Goal: Transaction & Acquisition: Purchase product/service

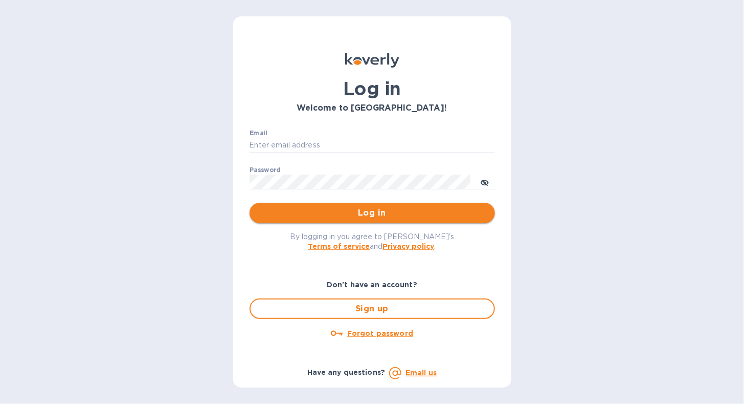
type input "[EMAIL_ADDRESS][DOMAIN_NAME]"
click at [273, 214] on span "Log in" at bounding box center [372, 213] width 229 height 12
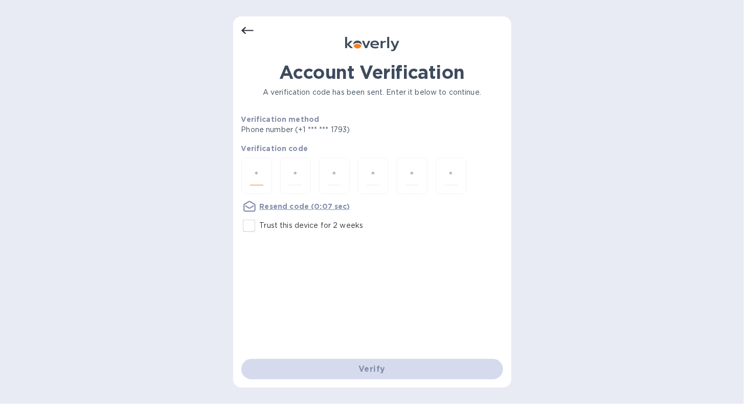
click at [255, 171] on input "number" at bounding box center [256, 175] width 13 height 19
type input "9"
type input "8"
type input "6"
type input "5"
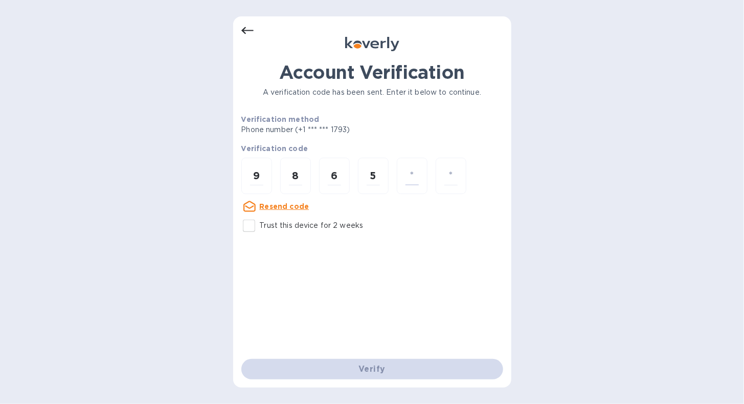
type input "0"
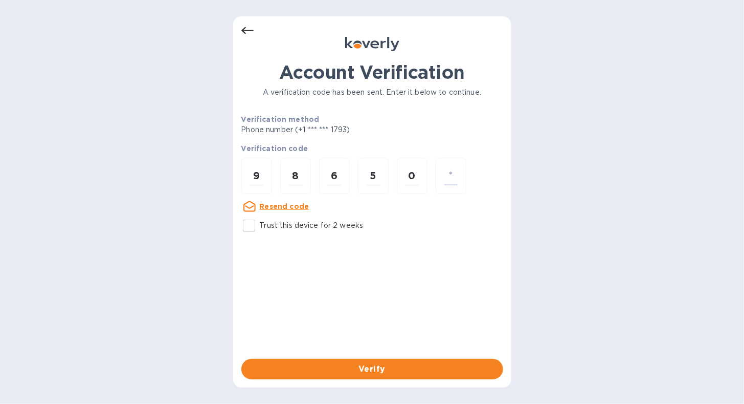
type input "7"
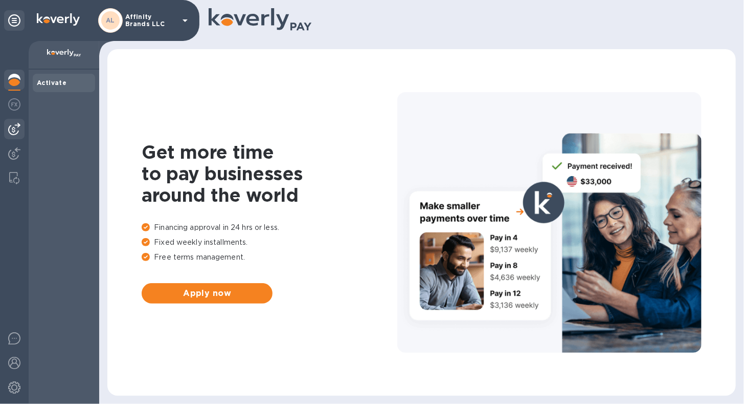
click at [15, 132] on img at bounding box center [14, 129] width 12 height 12
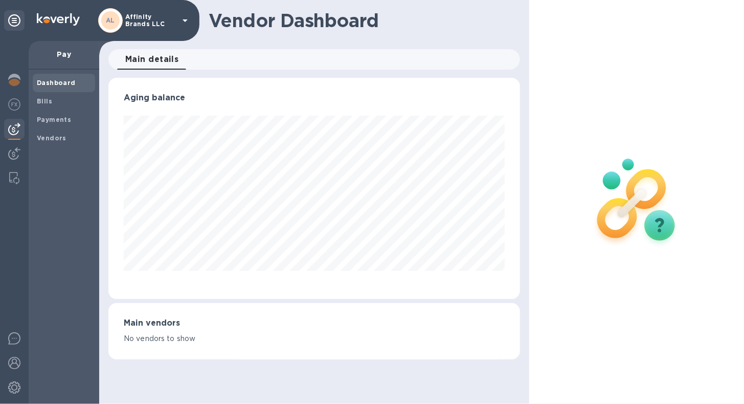
scroll to position [511442, 511255]
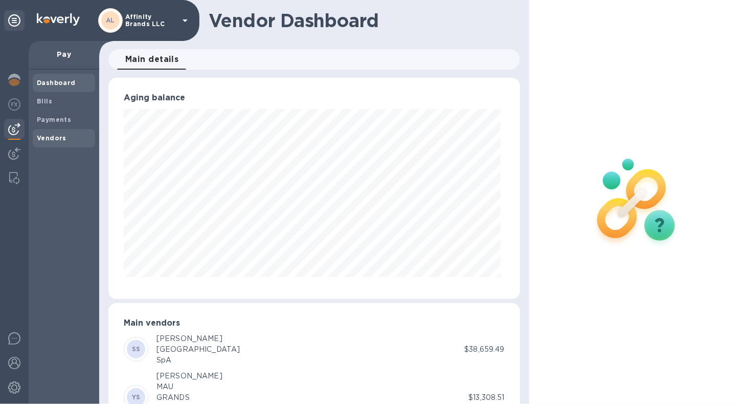
click at [50, 134] on b "Vendors" at bounding box center [52, 138] width 30 height 8
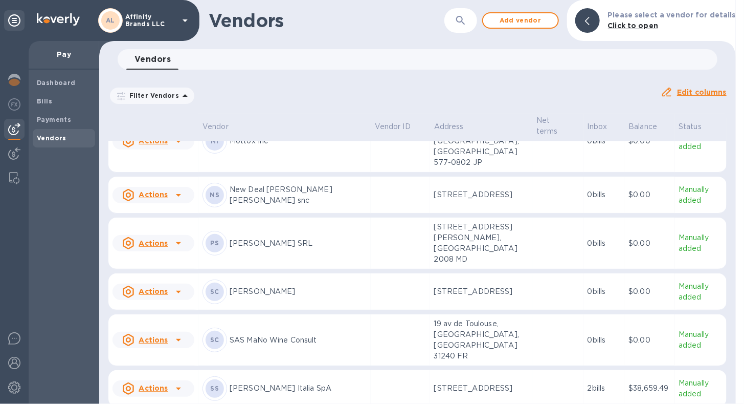
scroll to position [1334, 0]
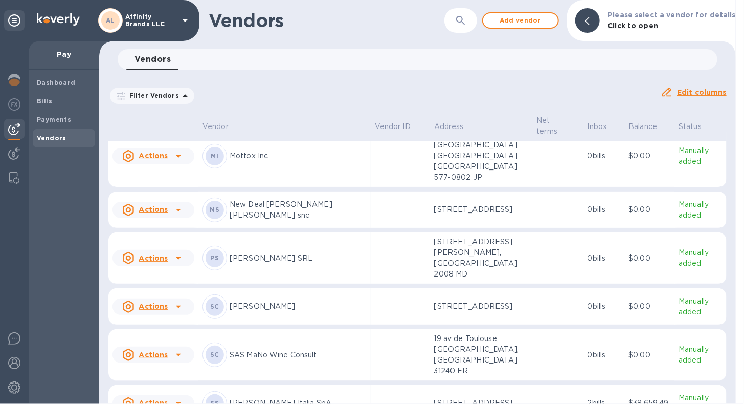
click at [264, 253] on p "[PERSON_NAME] SRL" at bounding box center [298, 258] width 137 height 11
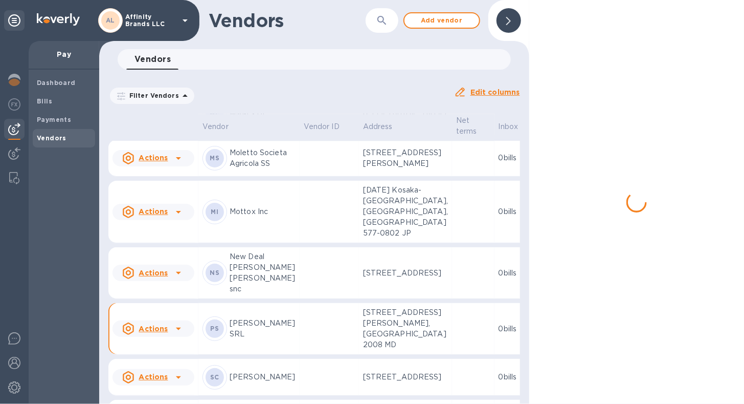
scroll to position [1486, 0]
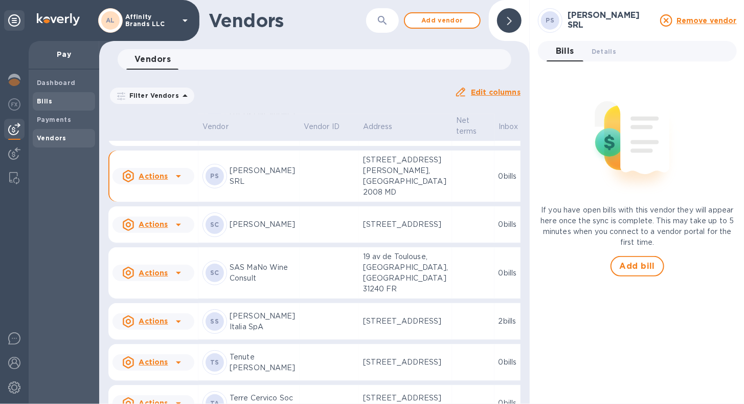
click at [36, 103] on div "Bills" at bounding box center [64, 101] width 62 height 18
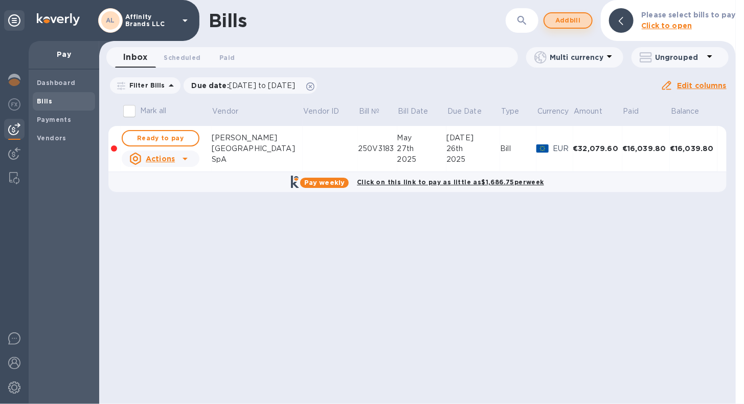
click at [575, 24] on span "Add bill" at bounding box center [568, 20] width 31 height 12
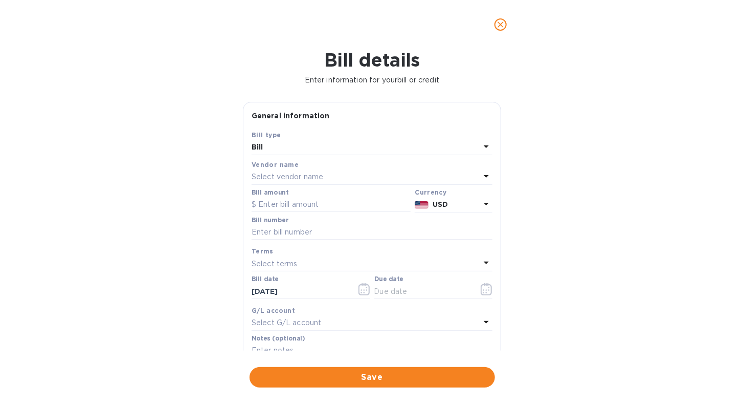
click at [483, 174] on icon at bounding box center [486, 176] width 12 height 12
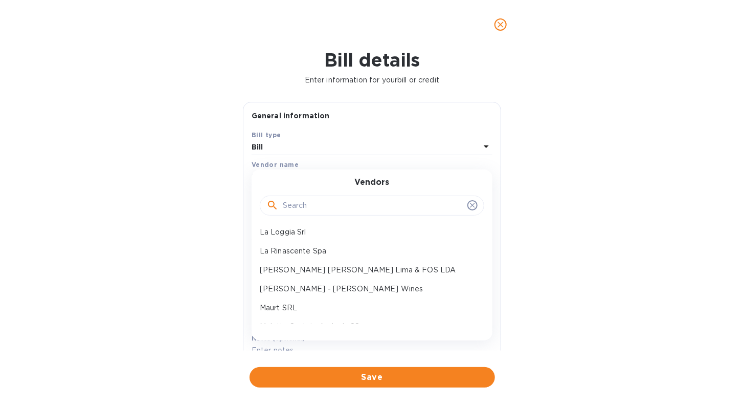
scroll to position [430, 0]
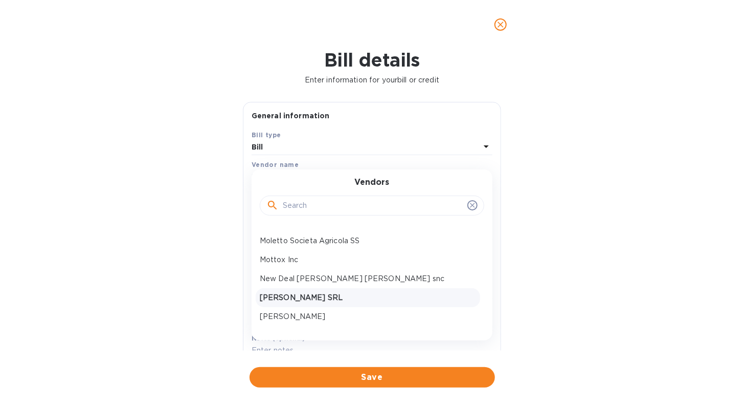
click at [435, 297] on p "[PERSON_NAME] SRL" at bounding box center [368, 297] width 216 height 11
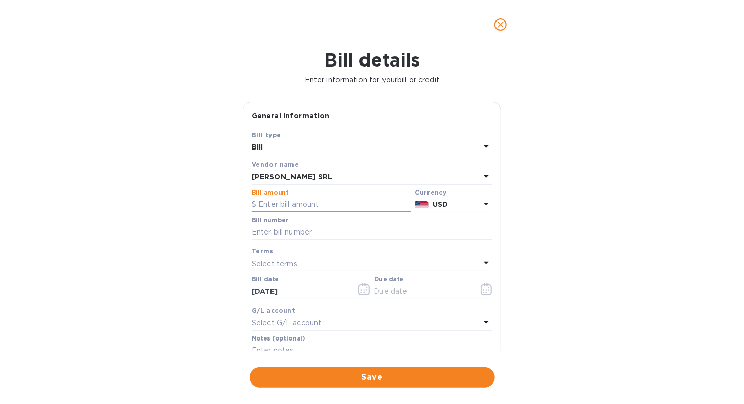
click at [327, 204] on input "text" at bounding box center [331, 204] width 159 height 15
click at [484, 204] on icon at bounding box center [486, 204] width 12 height 12
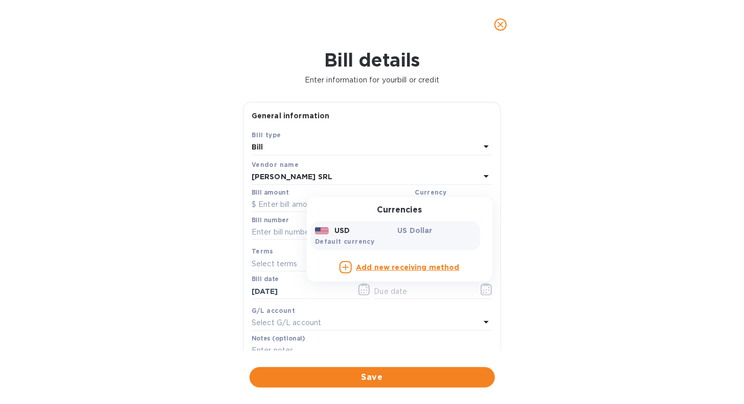
click at [484, 204] on div "Currencies USD US Dollar Default currency Add new receiving method" at bounding box center [400, 239] width 186 height 85
click at [355, 243] on b "Default currency" at bounding box center [344, 241] width 59 height 8
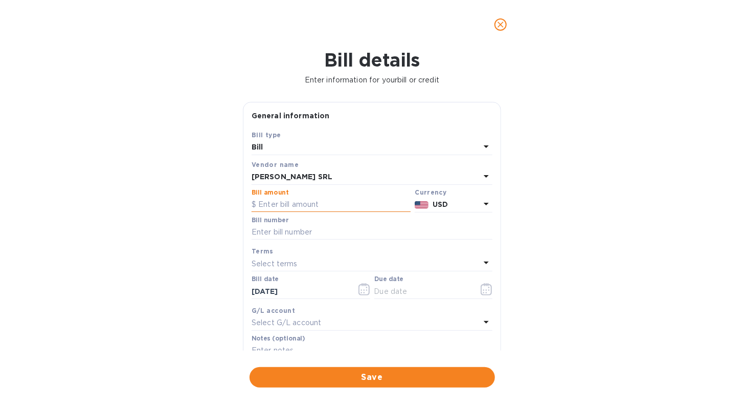
click at [319, 204] on input "text" at bounding box center [331, 204] width 159 height 15
click at [330, 206] on input "text" at bounding box center [331, 204] width 159 height 15
type input "1"
click at [296, 202] on input "text" at bounding box center [331, 204] width 159 height 15
type input "15,331.68"
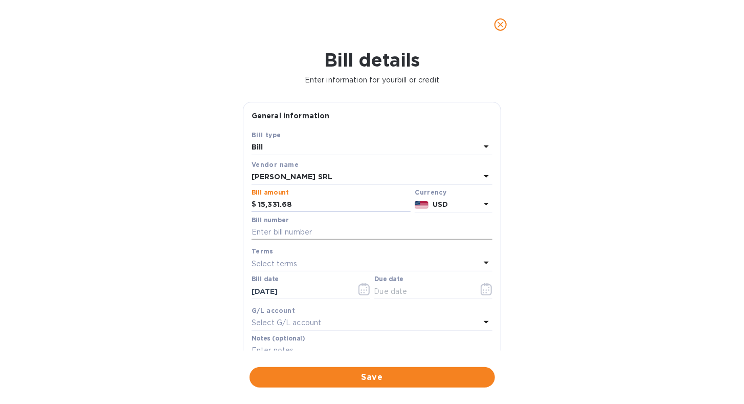
click at [338, 234] on input "text" at bounding box center [372, 232] width 241 height 15
type input "Invoice 12 from [DATE]"
click at [482, 265] on icon at bounding box center [486, 262] width 12 height 12
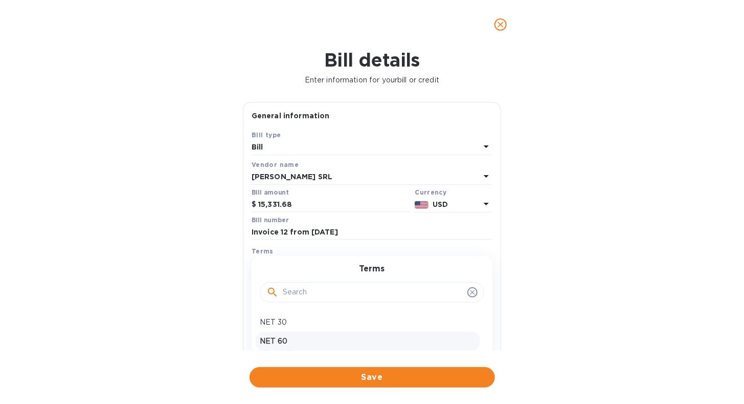
click at [356, 333] on div "NET 60" at bounding box center [368, 341] width 225 height 19
type input "[DATE]"
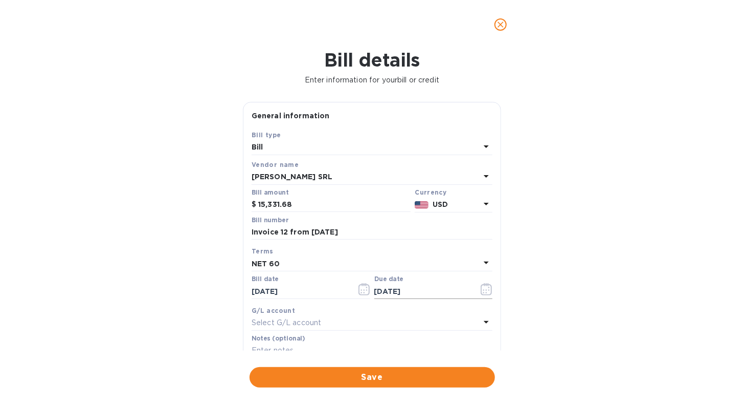
scroll to position [102, 0]
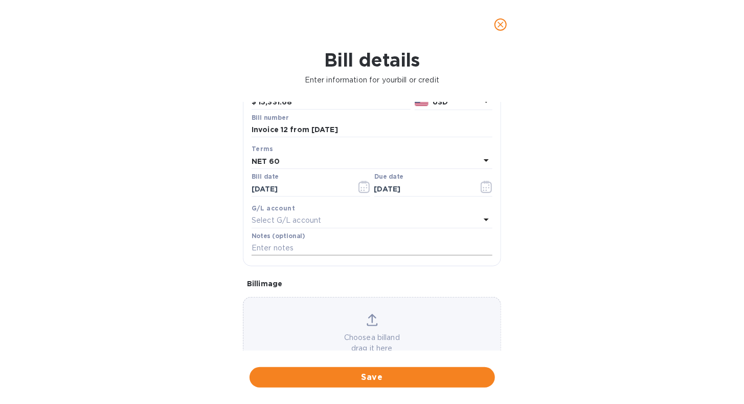
click at [304, 251] on input "text" at bounding box center [372, 247] width 241 height 15
drag, startPoint x: 252, startPoint y: 129, endPoint x: 364, endPoint y: 130, distance: 112.6
click at [371, 135] on input "Invoice 12 from [DATE]" at bounding box center [372, 129] width 241 height 15
click at [295, 247] on input "text" at bounding box center [372, 247] width 241 height 15
paste input "Invoice 12 from [DATE]"
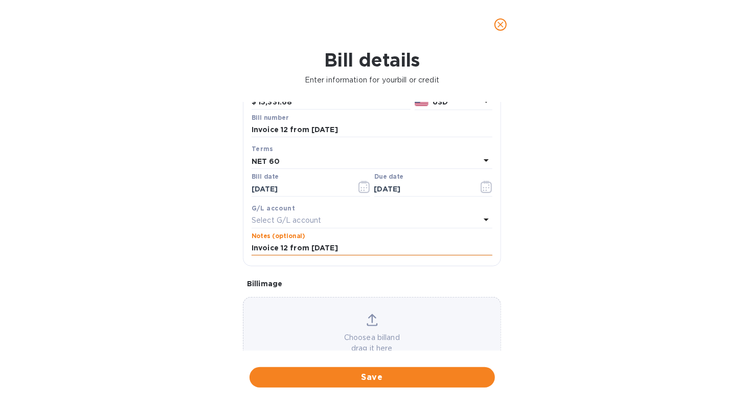
click at [252, 245] on input "Invoice 12 from [DATE]" at bounding box center [372, 247] width 241 height 15
click at [443, 249] on input "Affinity Brands - Invoice 12 from [DATE]" at bounding box center [372, 247] width 241 height 15
type input "Affinity Brands - Invoice 12 from [DATE] (13104 Euro x 1.17 exchange rate = 153…"
click at [418, 372] on span "Save" at bounding box center [372, 377] width 229 height 12
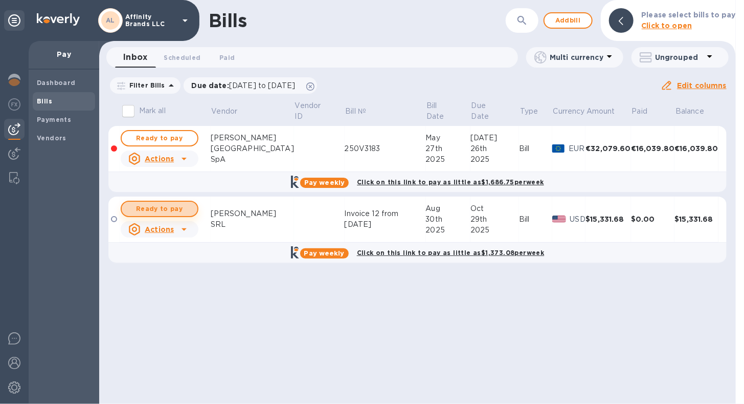
click at [162, 213] on span "Ready to pay" at bounding box center [159, 209] width 59 height 12
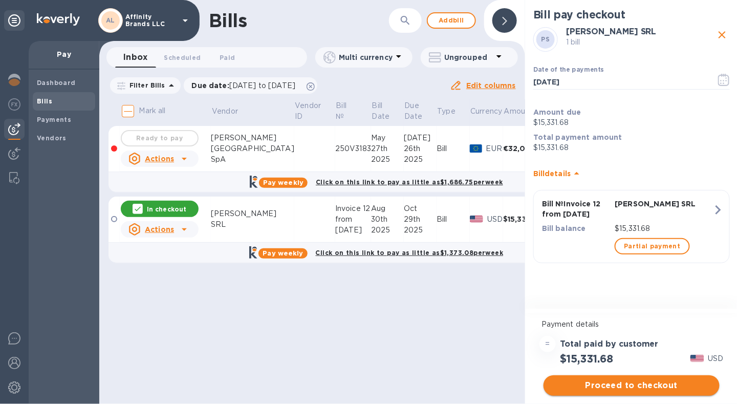
click at [561, 383] on span "Proceed to checkout" at bounding box center [632, 385] width 160 height 12
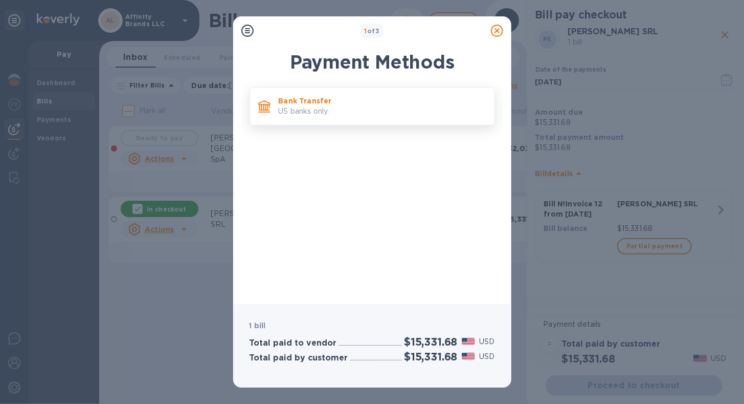
click at [325, 110] on p "US banks only." at bounding box center [383, 111] width 208 height 11
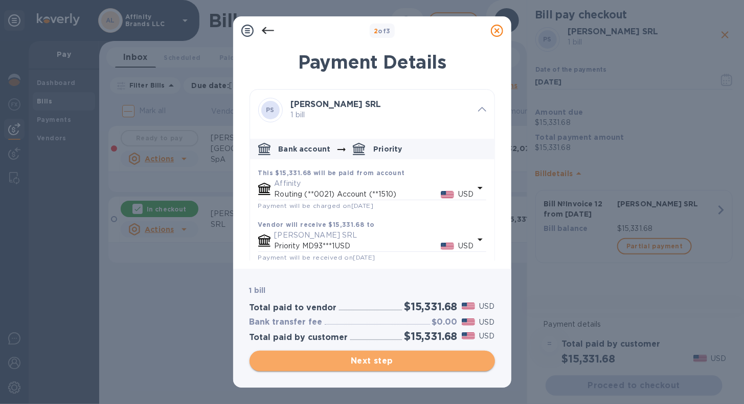
click at [375, 361] on span "Next step" at bounding box center [372, 361] width 229 height 12
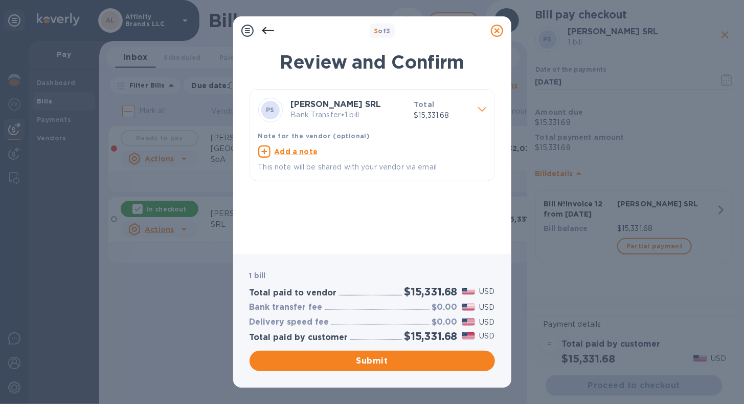
click at [366, 117] on p "Bank Transfer • 1 bill" at bounding box center [348, 114] width 115 height 11
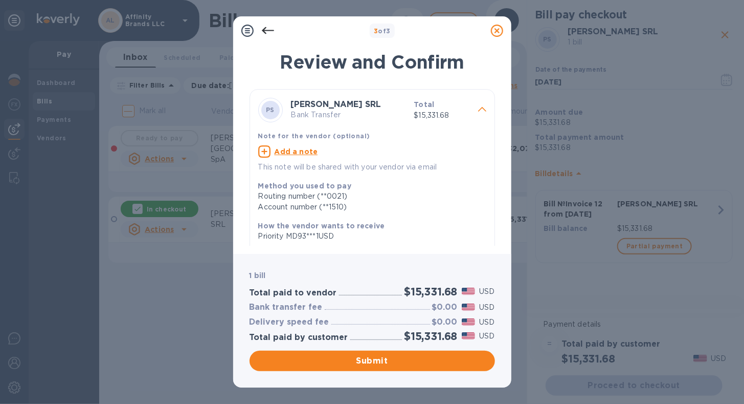
click at [265, 33] on icon at bounding box center [267, 30] width 12 height 7
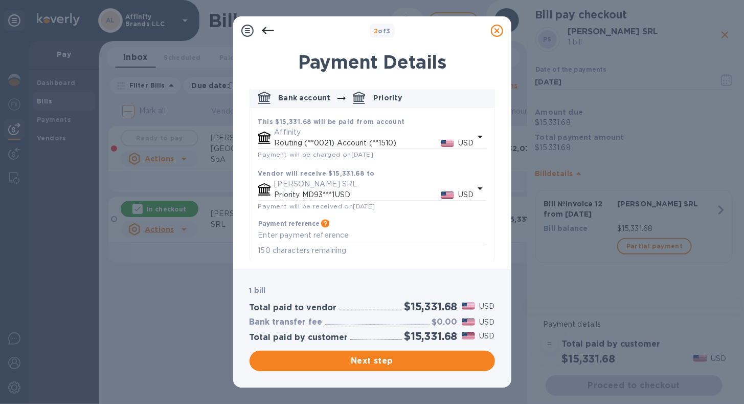
scroll to position [56, 0]
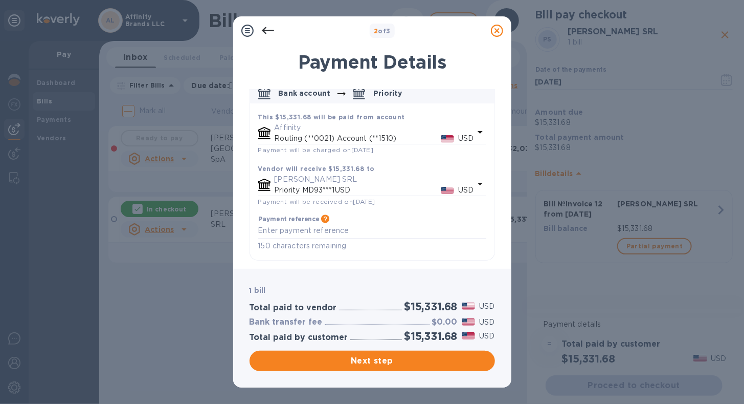
click at [281, 249] on p "150 characters remaining" at bounding box center [372, 246] width 228 height 12
click at [281, 243] on p "150 characters remaining" at bounding box center [372, 246] width 228 height 12
click at [281, 233] on textarea "default-method" at bounding box center [372, 230] width 228 height 9
type textarea "Invoice 12 from [DATE] (13104 Euro x 1.17 = 15331.68 Dollars)"
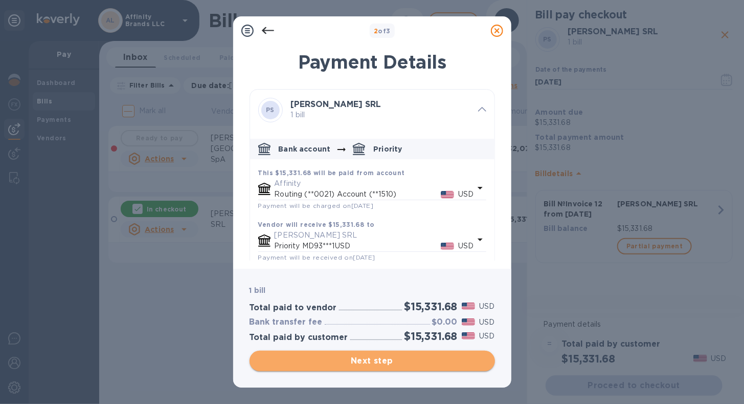
click at [344, 360] on span "Next step" at bounding box center [372, 361] width 229 height 12
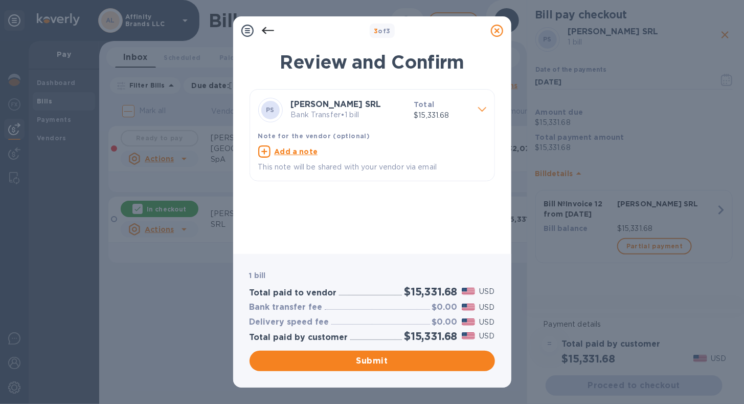
click at [353, 120] on p "Bank Transfer • 1 bill" at bounding box center [348, 114] width 115 height 11
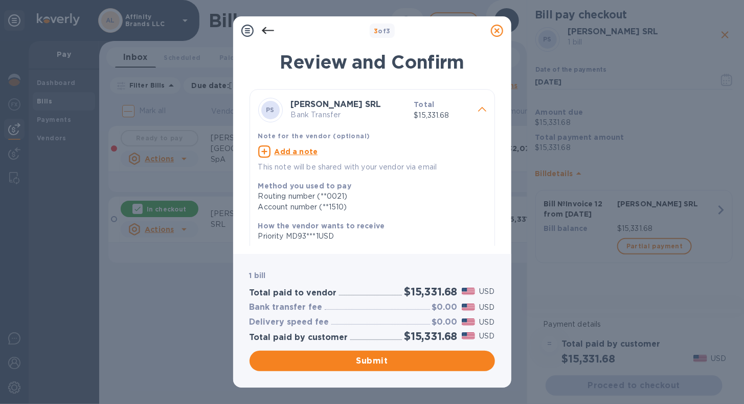
scroll to position [140, 0]
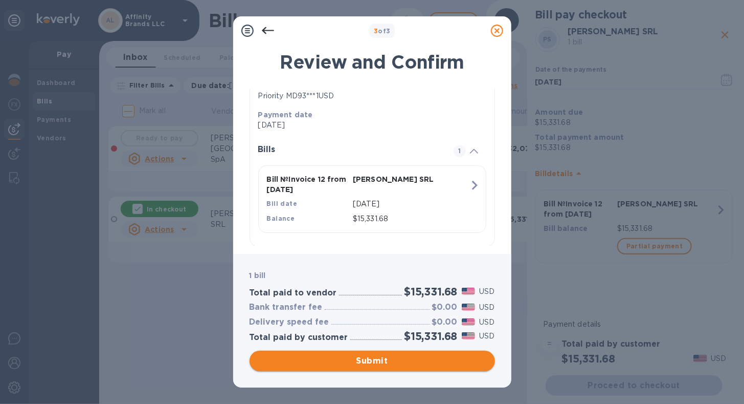
click at [355, 363] on span "Submit" at bounding box center [372, 361] width 229 height 12
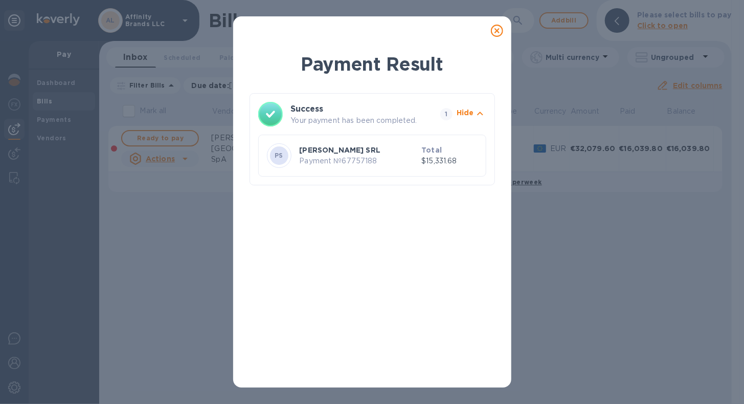
click at [493, 33] on icon at bounding box center [497, 31] width 12 height 12
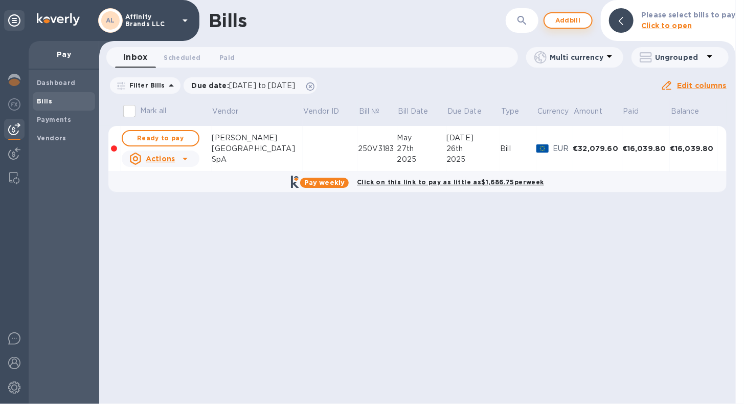
click at [573, 21] on span "Add bill" at bounding box center [568, 20] width 31 height 12
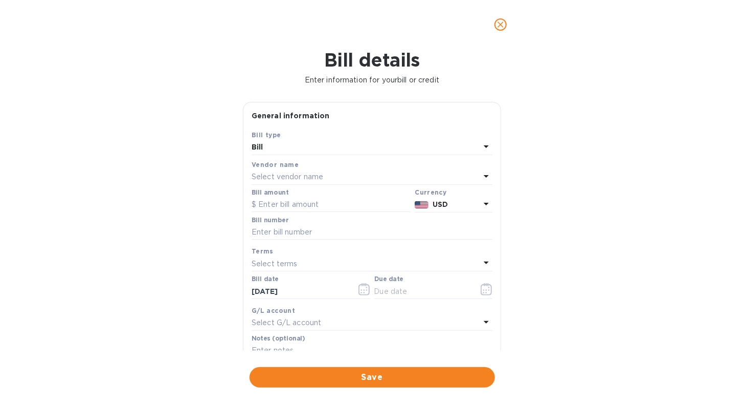
click at [482, 173] on icon at bounding box center [486, 176] width 12 height 12
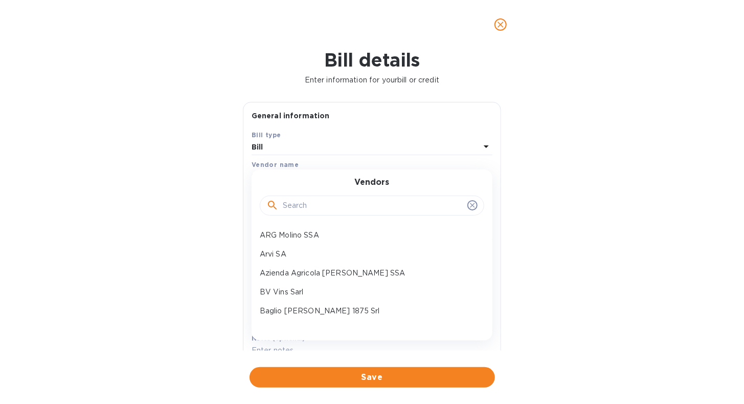
click at [481, 292] on div "ARG Molino SSA Arvi SA Azienda Agricola [PERSON_NAME] SSA BV Vins Sarl Baglio […" at bounding box center [372, 275] width 241 height 98
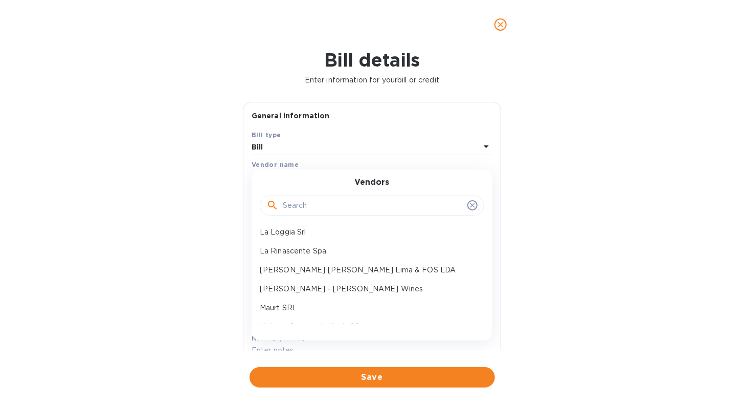
scroll to position [430, 0]
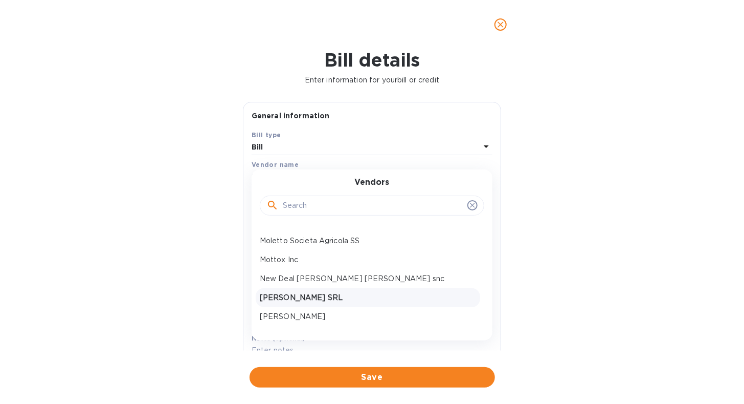
click at [388, 298] on p "[PERSON_NAME] SRL" at bounding box center [368, 297] width 216 height 11
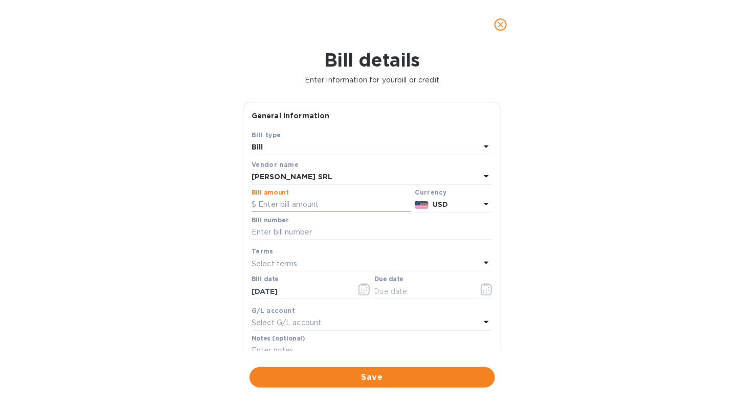
click at [294, 204] on input "text" at bounding box center [331, 204] width 159 height 15
type input "6,886.32"
click at [300, 232] on input "text" at bounding box center [372, 232] width 241 height 15
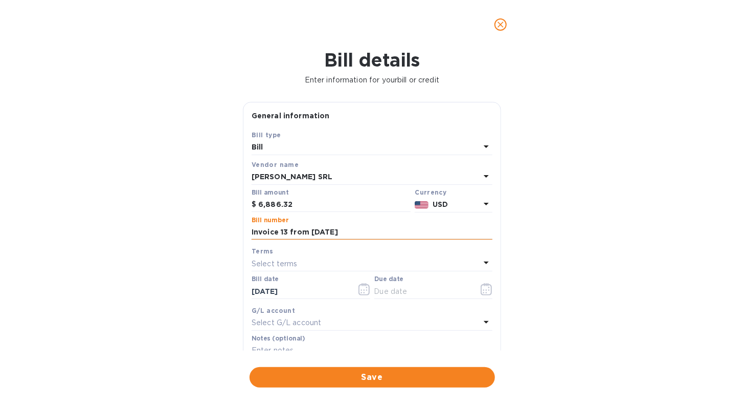
drag, startPoint x: 253, startPoint y: 229, endPoint x: 380, endPoint y: 236, distance: 127.1
click at [381, 236] on input "Invoice 13 from [DATE]" at bounding box center [372, 232] width 241 height 15
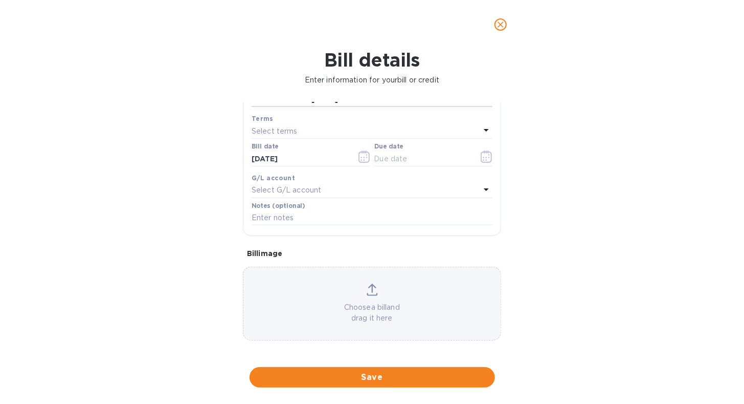
scroll to position [135, 0]
type input "Invoice 13 from [DATE]"
click at [282, 213] on input "text" at bounding box center [372, 215] width 241 height 15
paste input "Invoice 13 from [DATE]"
click at [252, 218] on input "Invoice 13 from [DATE]" at bounding box center [372, 215] width 241 height 15
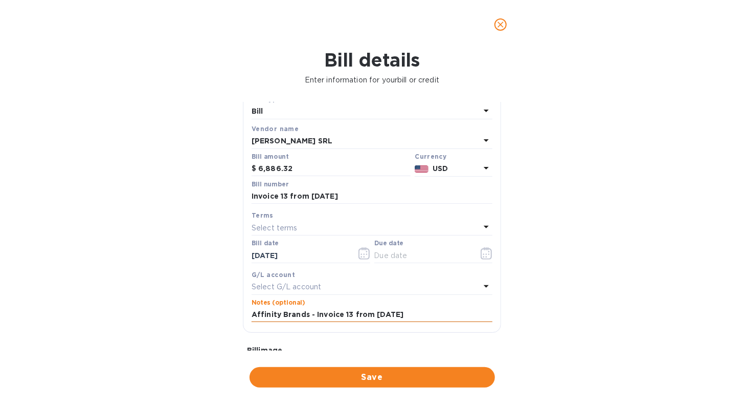
scroll to position [33, 0]
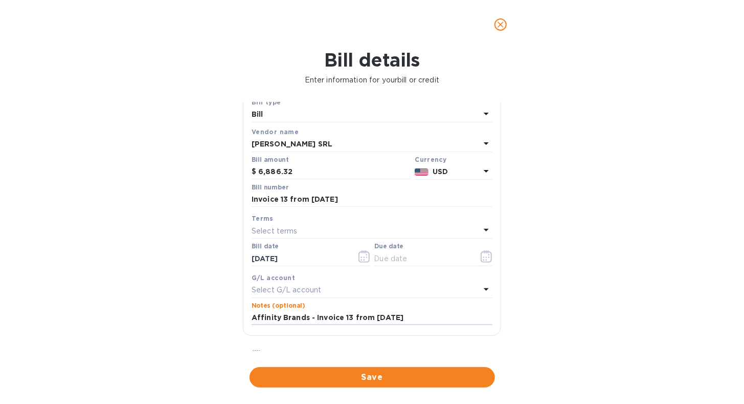
type input "Affinity Brands - Invoice 13 from [DATE]"
click at [482, 229] on icon at bounding box center [486, 230] width 12 height 12
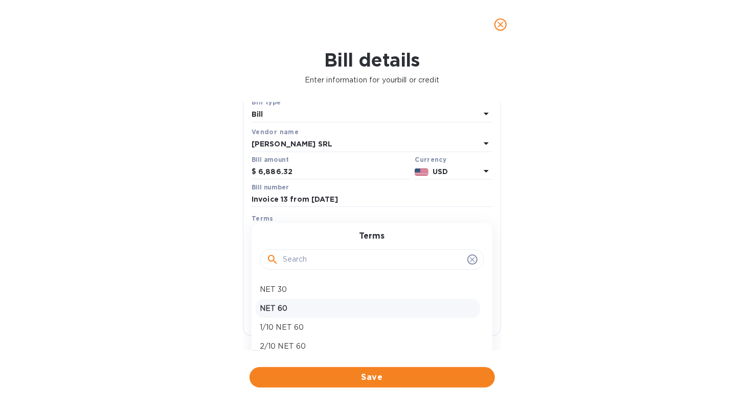
click at [355, 310] on p "NET 60" at bounding box center [368, 308] width 216 height 11
type input "[DATE]"
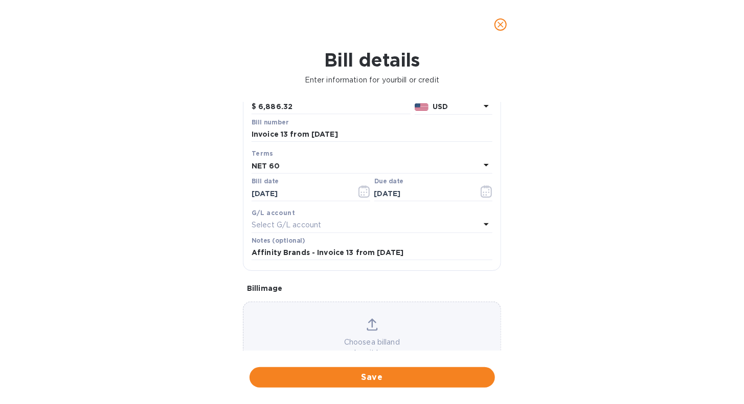
scroll to position [84, 0]
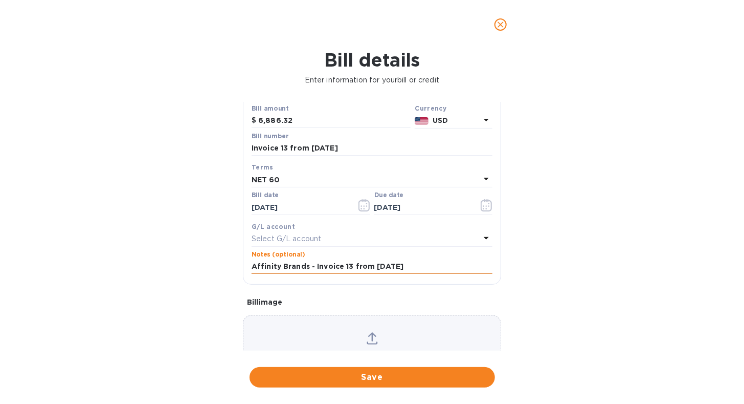
click at [454, 269] on input "Affinity Brands - Invoice 13 from [DATE]" at bounding box center [372, 266] width 241 height 15
type input "Affinity Brands - Invoice 13 from [DATE] - 6886.32 USD"
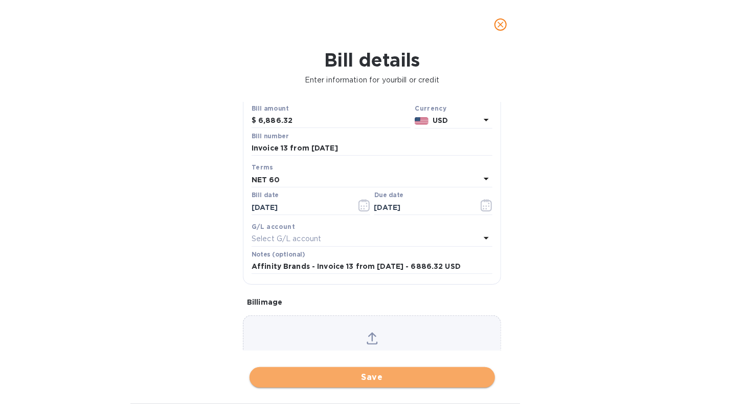
click at [380, 386] on button "Save" at bounding box center [373, 377] width 246 height 20
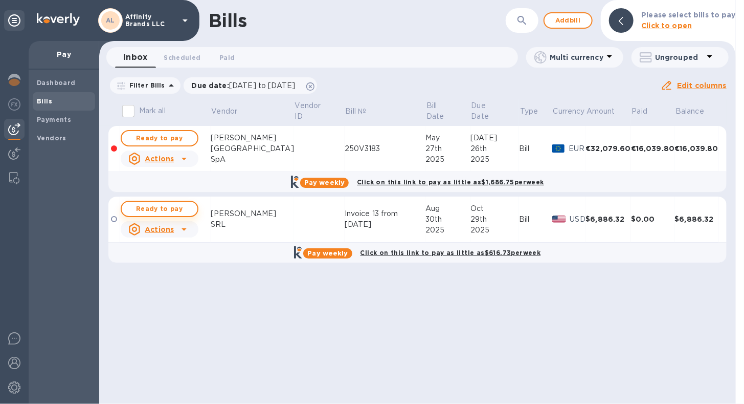
click at [166, 209] on span "Ready to pay" at bounding box center [159, 209] width 59 height 12
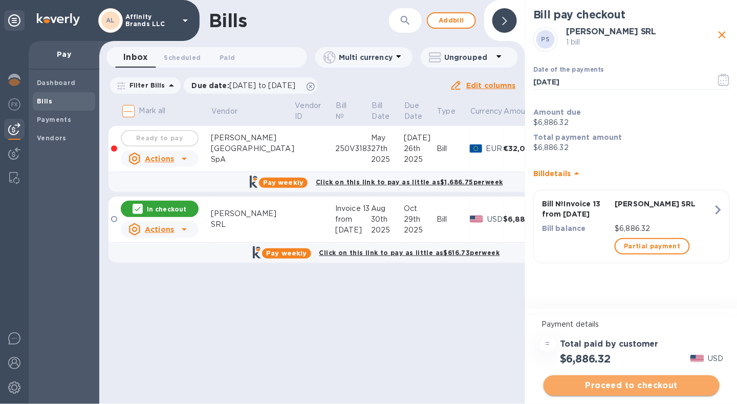
click at [565, 378] on button "Proceed to checkout" at bounding box center [631, 385] width 176 height 20
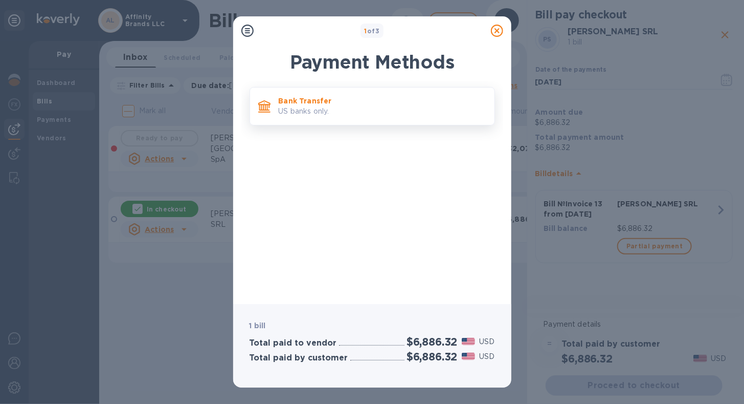
click at [325, 118] on div "Bank Transfer US banks only." at bounding box center [383, 106] width 216 height 29
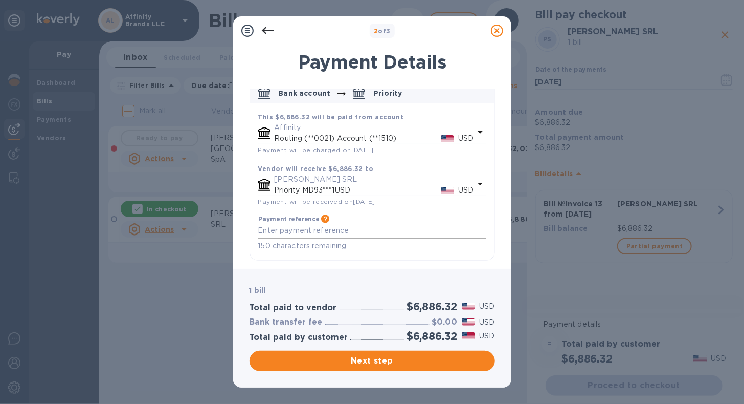
scroll to position [56, 0]
click at [322, 236] on div "x" at bounding box center [372, 230] width 228 height 15
click at [259, 230] on textarea "Invoice 13 from [DATE]" at bounding box center [372, 230] width 228 height 9
click at [262, 231] on textarea "IAffinity Brands - Invoice 13 from [DATE]" at bounding box center [372, 230] width 228 height 9
click at [444, 230] on textarea "Affinity Brands - Invoice 13 from [DATE]" at bounding box center [372, 230] width 228 height 9
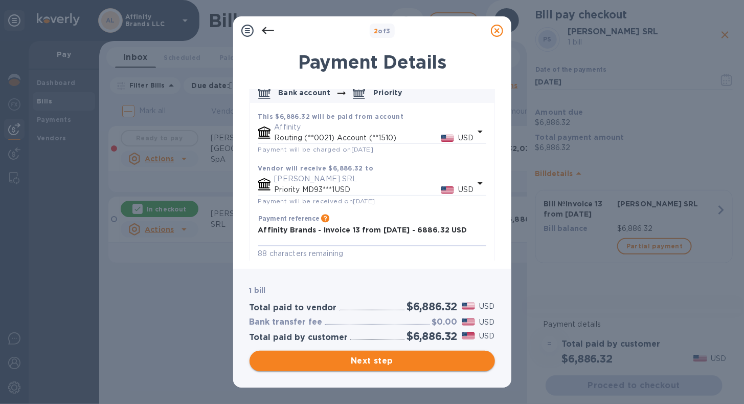
type textarea "Affinity Brands - Invoice 13 from [DATE] - 6886.32 USD"
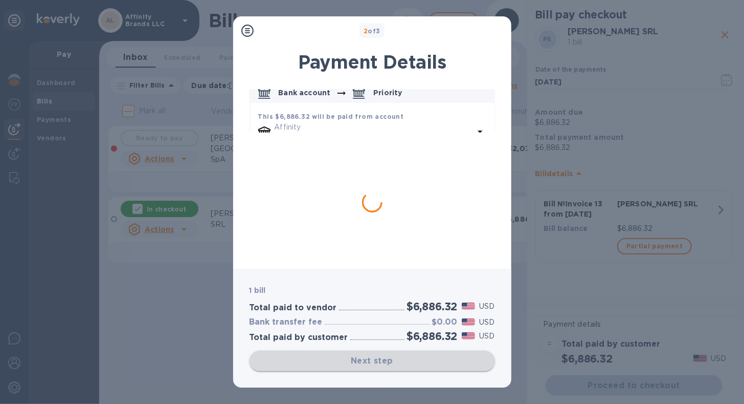
click at [415, 360] on div "Next step" at bounding box center [373, 360] width 246 height 20
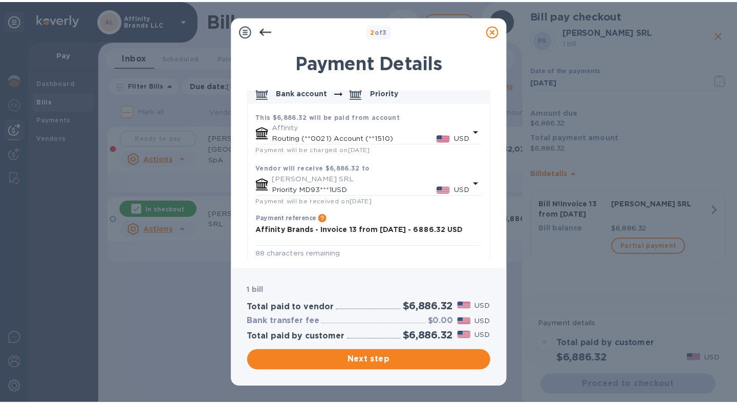
scroll to position [0, 0]
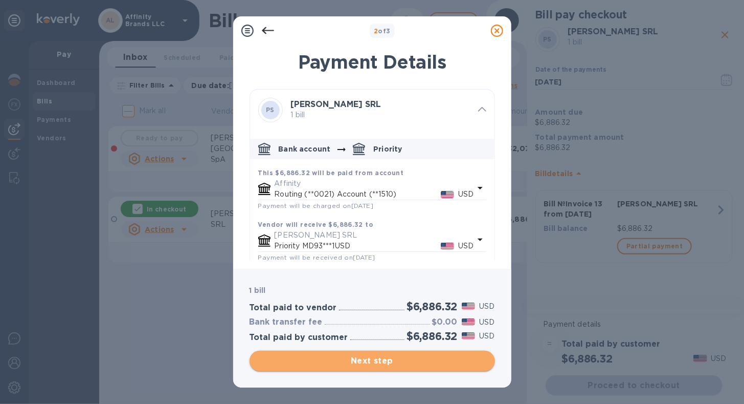
click at [301, 360] on span "Next step" at bounding box center [372, 361] width 229 height 12
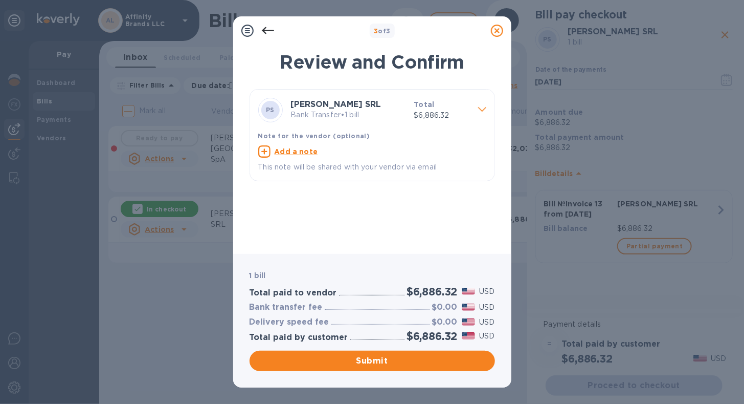
click at [357, 119] on p "Bank Transfer • 1 bill" at bounding box center [348, 114] width 115 height 11
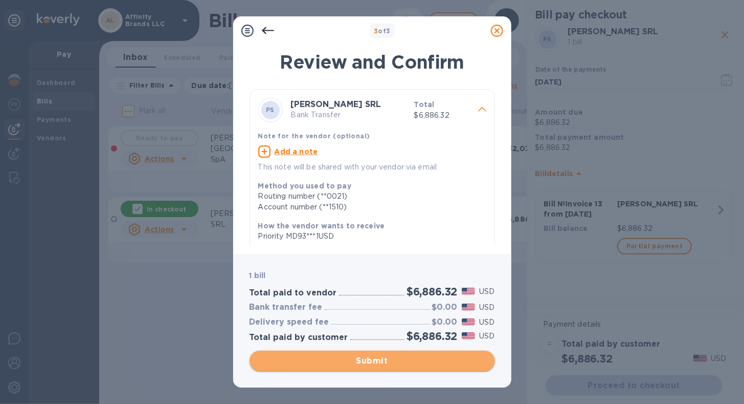
click at [416, 364] on span "Submit" at bounding box center [372, 361] width 229 height 12
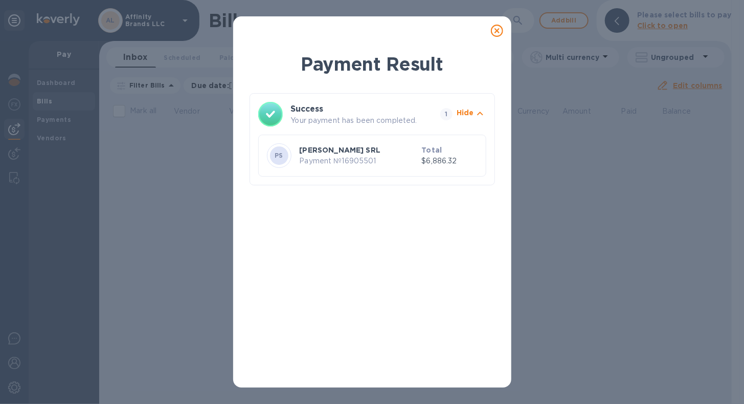
click at [496, 31] on icon at bounding box center [497, 31] width 12 height 12
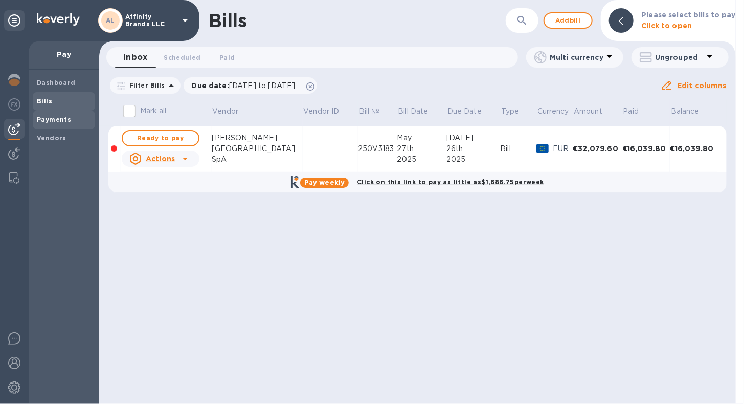
click at [71, 121] on span "Payments" at bounding box center [64, 120] width 54 height 10
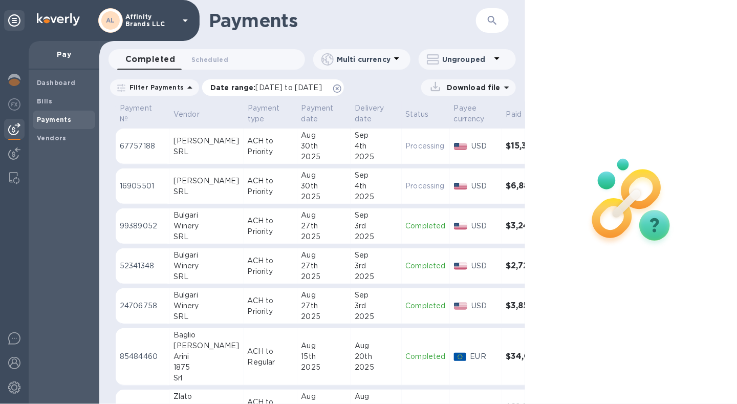
click at [277, 91] on span "[DATE] to [DATE]" at bounding box center [289, 87] width 66 height 8
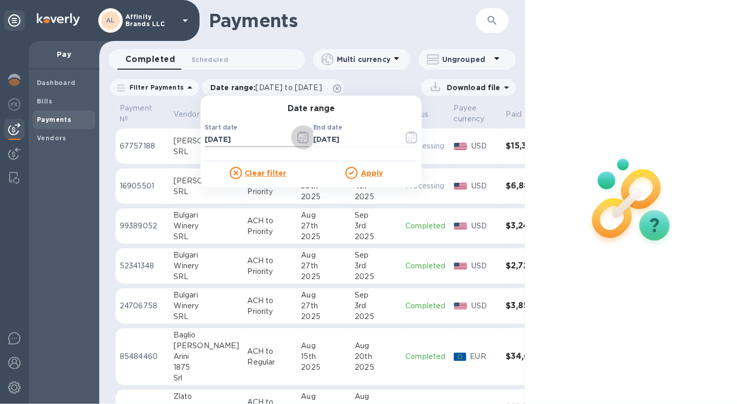
click at [297, 138] on icon "button" at bounding box center [303, 137] width 12 height 12
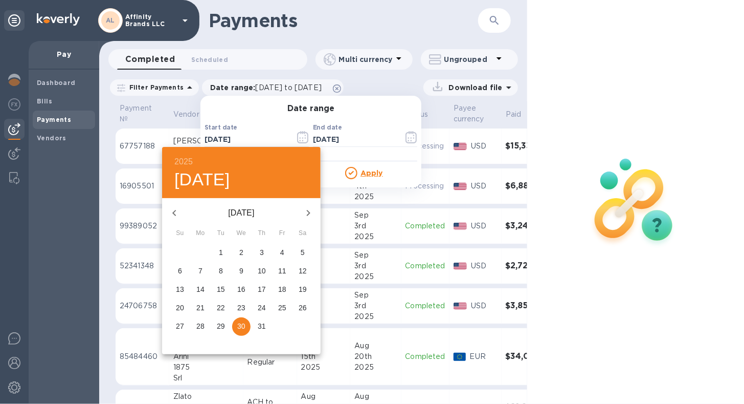
click at [307, 212] on icon "button" at bounding box center [308, 213] width 12 height 12
click at [302, 327] on p "30" at bounding box center [303, 326] width 8 height 10
type input "[DATE]"
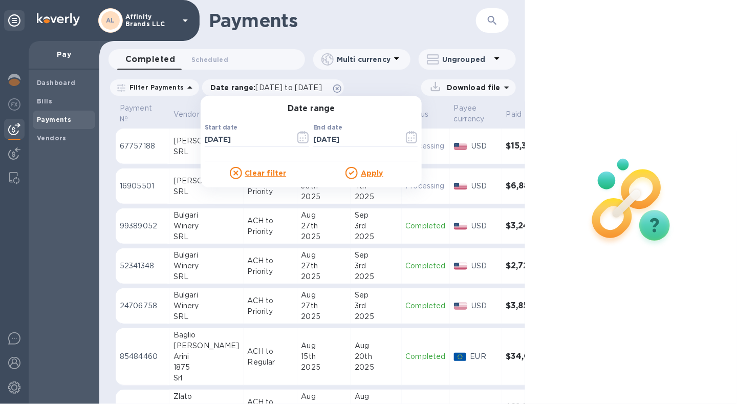
click at [372, 171] on u "Apply" at bounding box center [372, 173] width 23 height 8
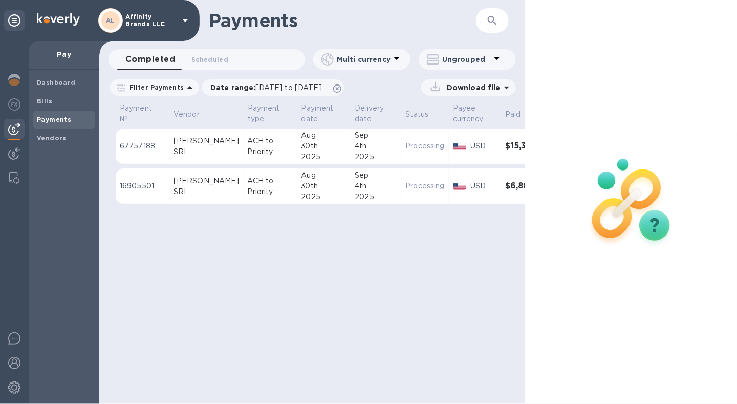
click at [456, 88] on p "Download file" at bounding box center [472, 87] width 58 height 10
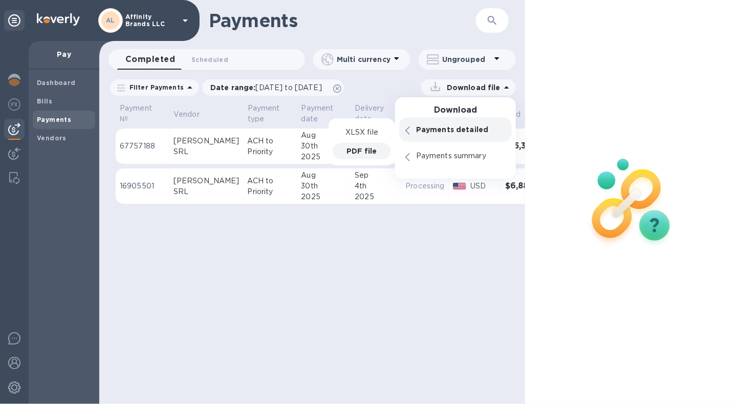
click at [363, 150] on p "PDF file" at bounding box center [361, 151] width 30 height 10
